Goal: Task Accomplishment & Management: Use online tool/utility

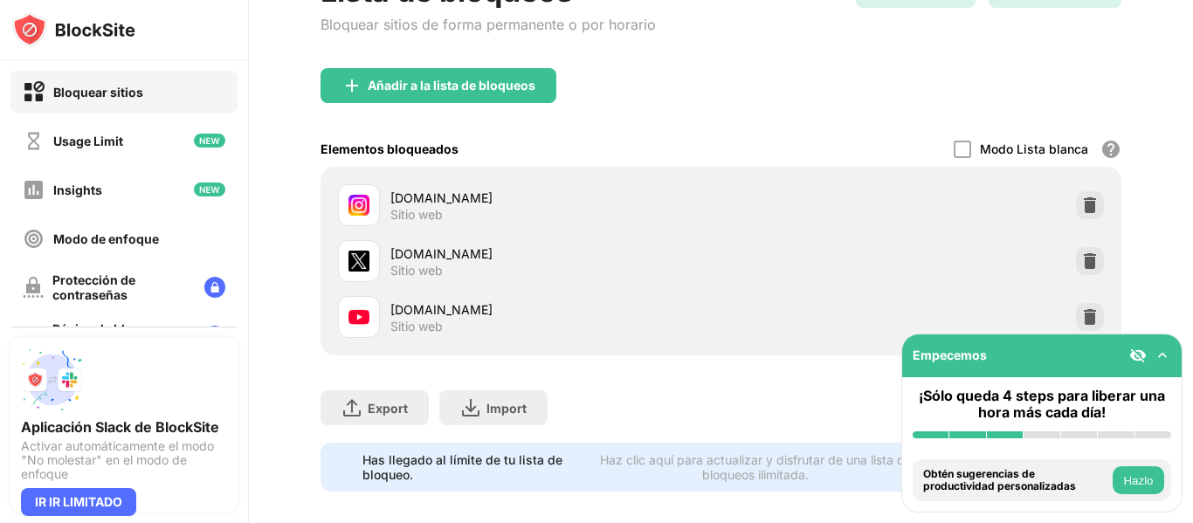
scroll to position [240, 0]
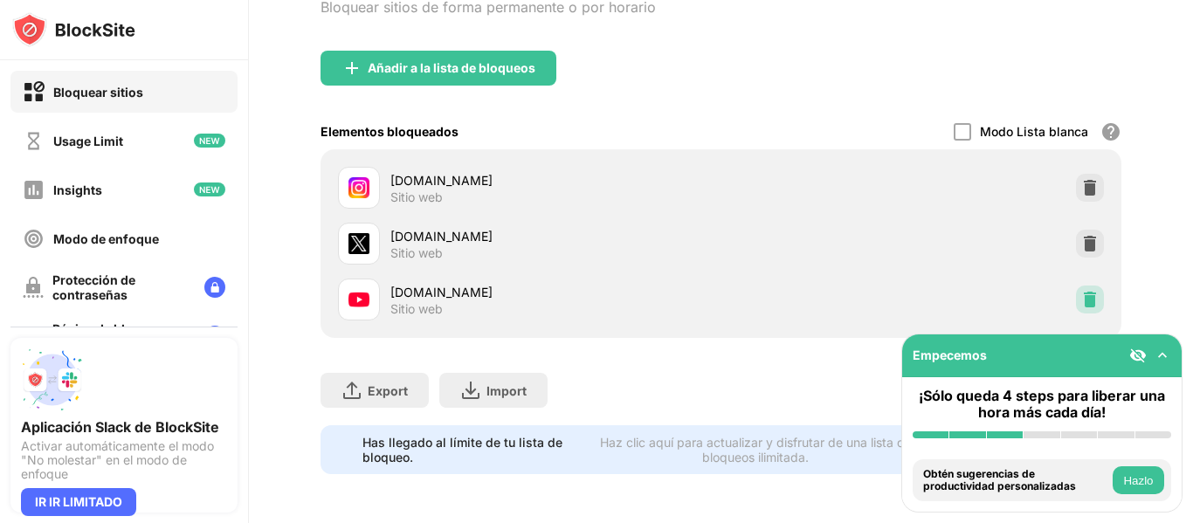
click at [1081, 291] on img at bounding box center [1089, 299] width 17 height 17
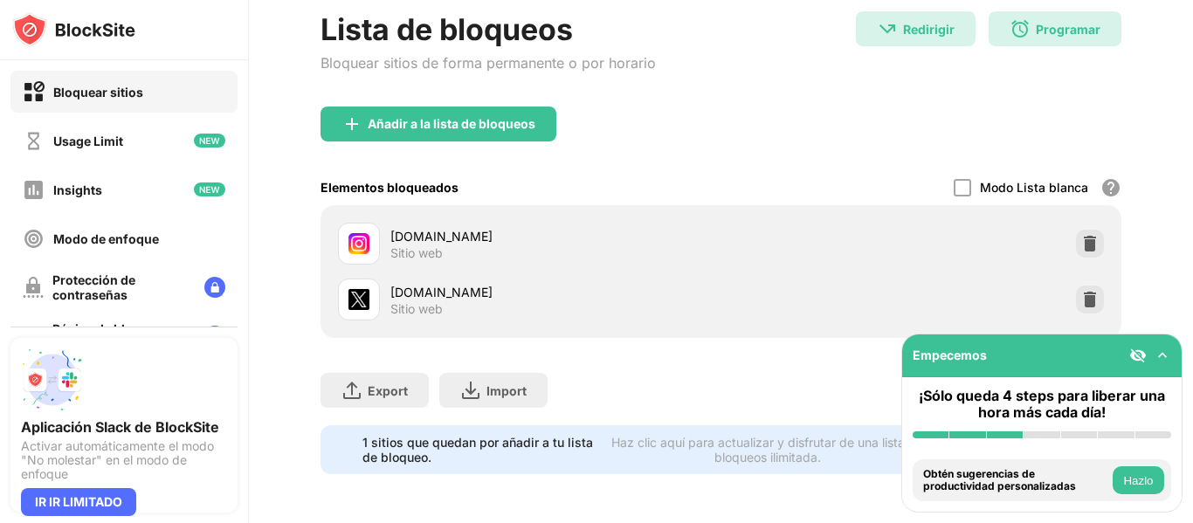
scroll to position [0, 0]
click at [1085, 235] on img at bounding box center [1089, 243] width 17 height 17
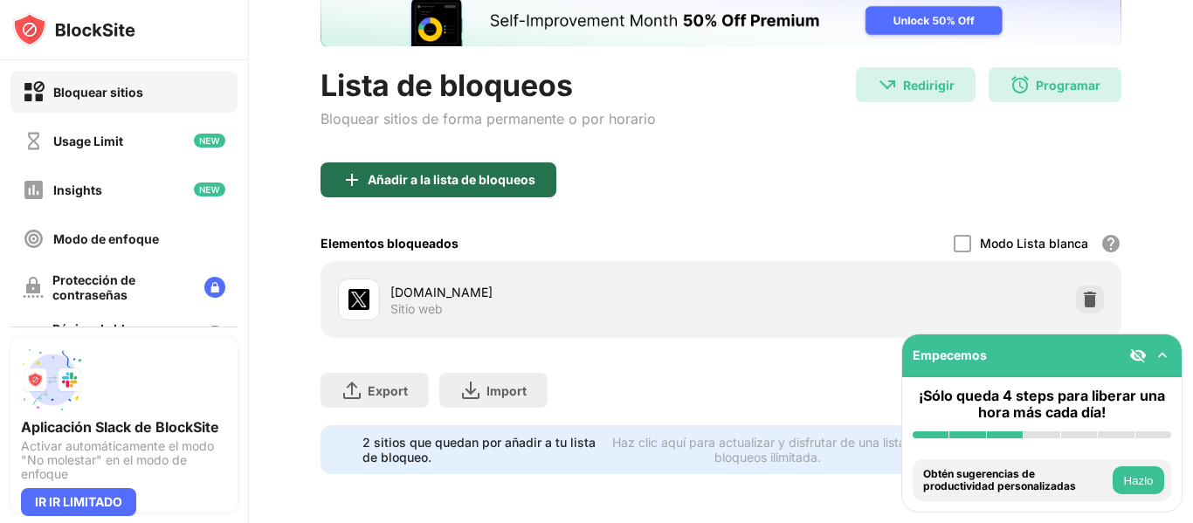
click at [459, 179] on div "Añadir a la lista de bloqueos" at bounding box center [438, 179] width 236 height 35
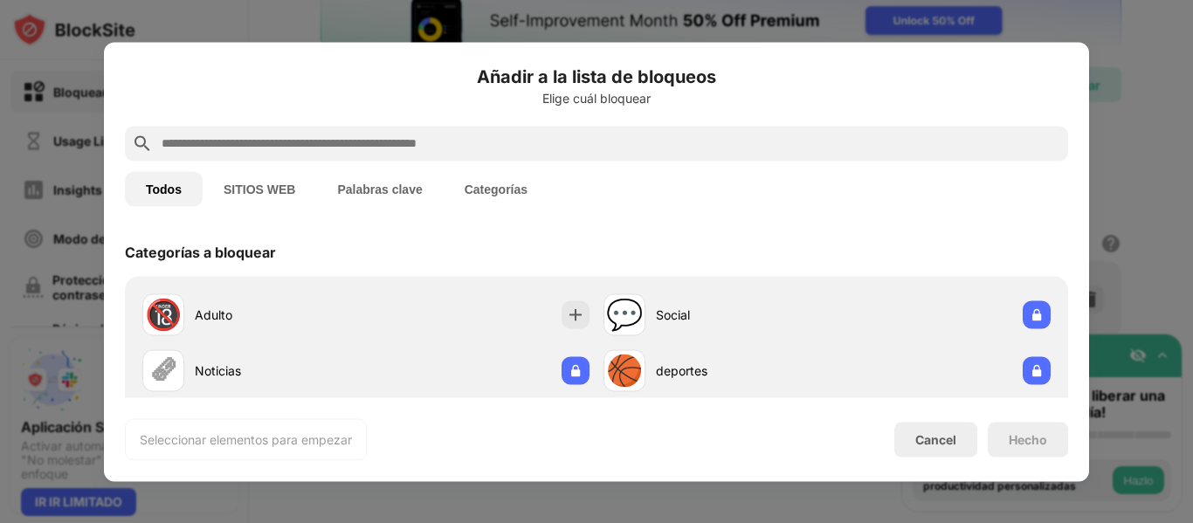
click at [464, 148] on input "text" at bounding box center [610, 143] width 901 height 21
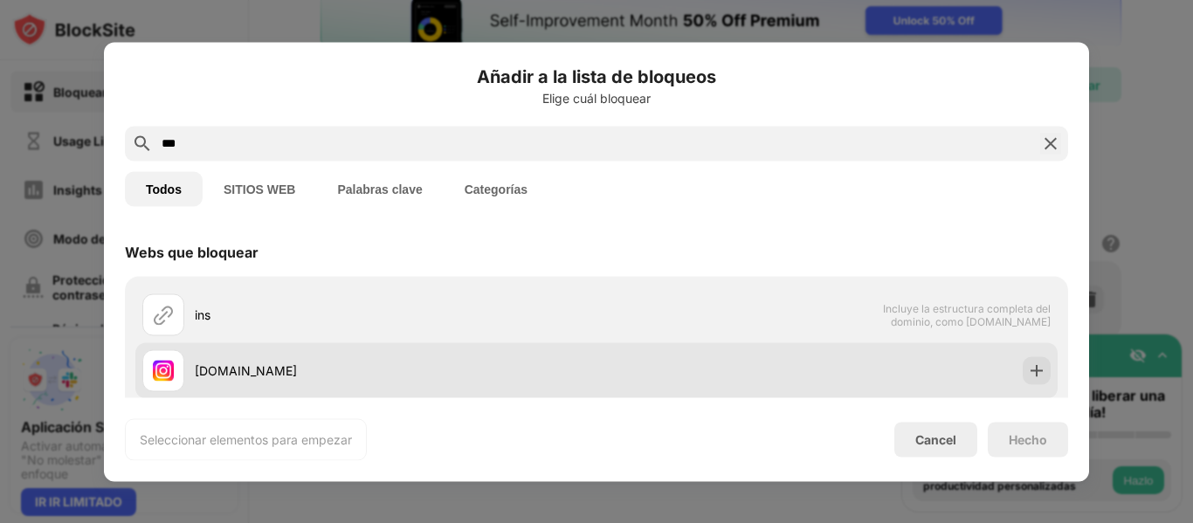
type input "***"
click at [1028, 374] on img at bounding box center [1036, 369] width 17 height 17
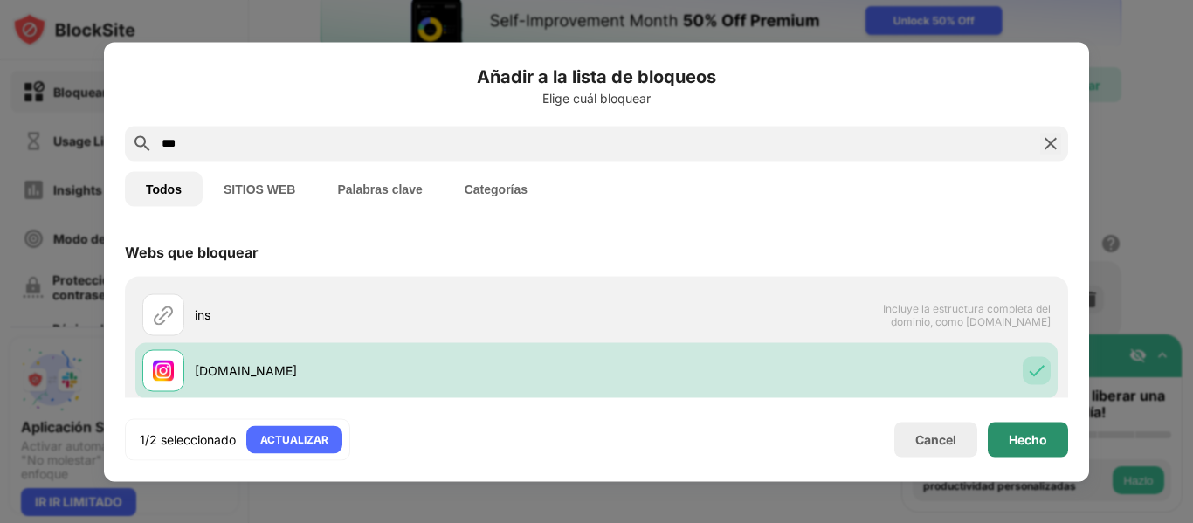
click at [1020, 442] on div "Hecho" at bounding box center [1027, 439] width 38 height 14
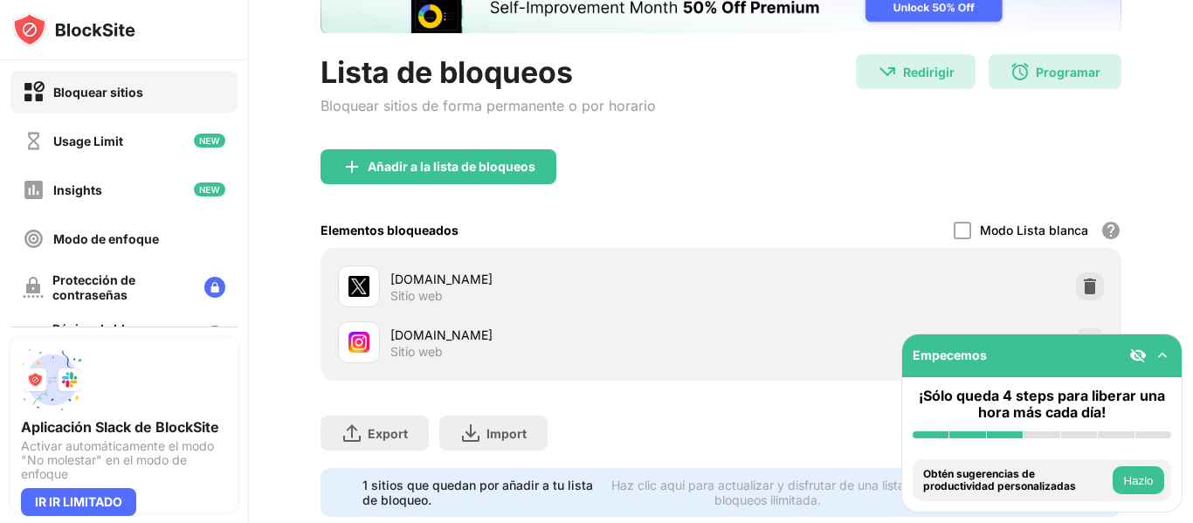
scroll to position [184, 0]
